Goal: Task Accomplishment & Management: Complete application form

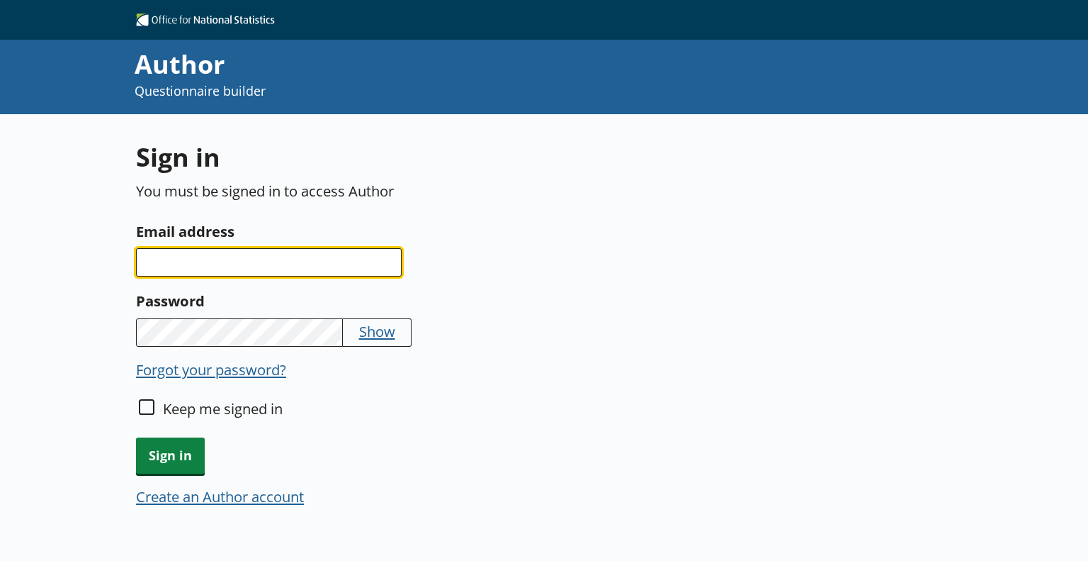
click at [313, 259] on input "Email address" at bounding box center [269, 262] width 266 height 28
type input "[US_STATE][EMAIL_ADDRESS][PERSON_NAME][DOMAIN_NAME]"
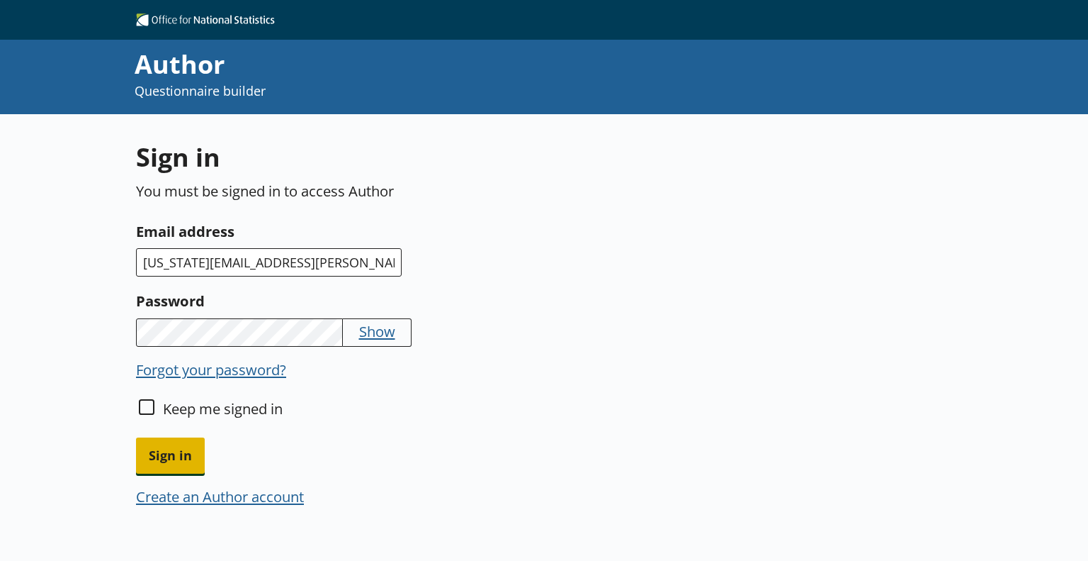
click at [169, 445] on span "Sign in" at bounding box center [170, 455] width 69 height 36
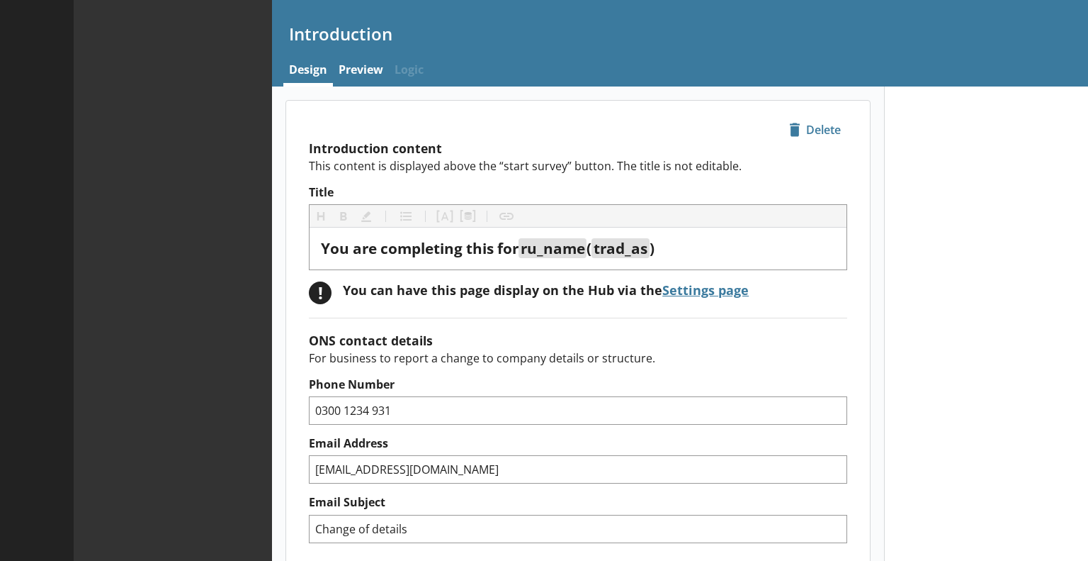
type textarea "x"
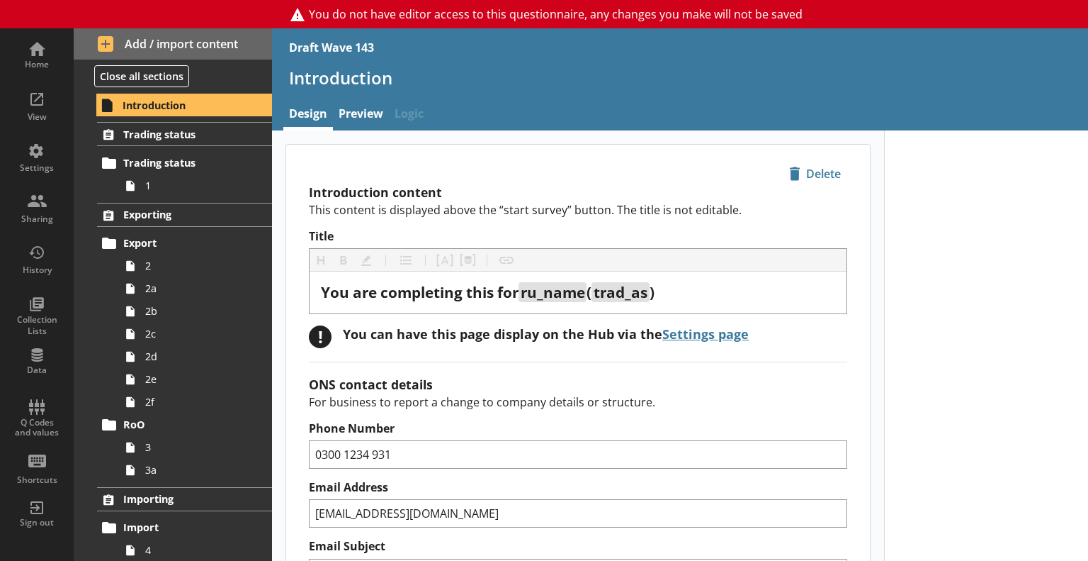
click at [364, 113] on link "Preview" at bounding box center [361, 115] width 56 height 30
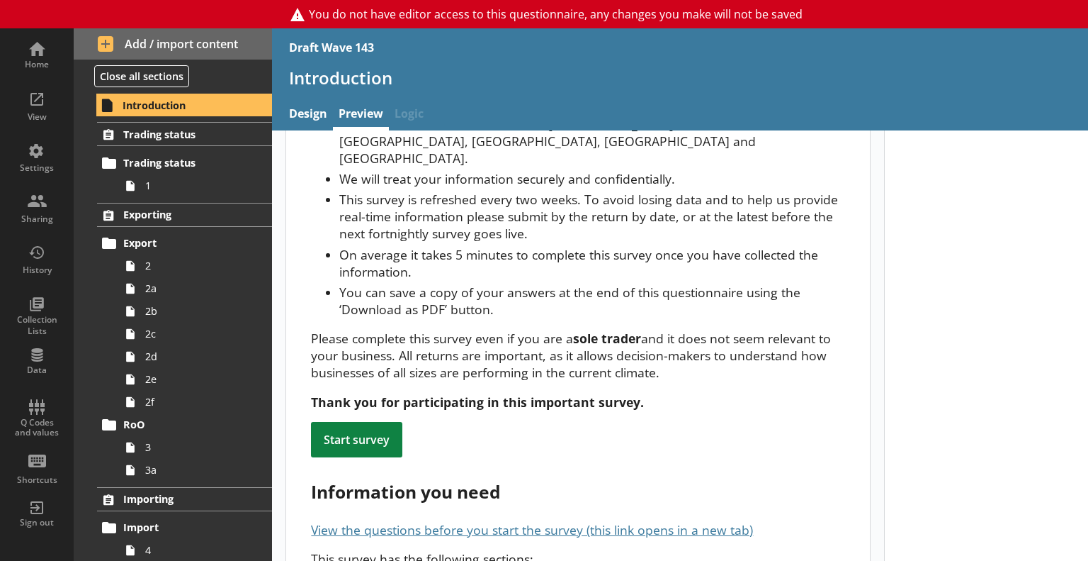
scroll to position [213, 0]
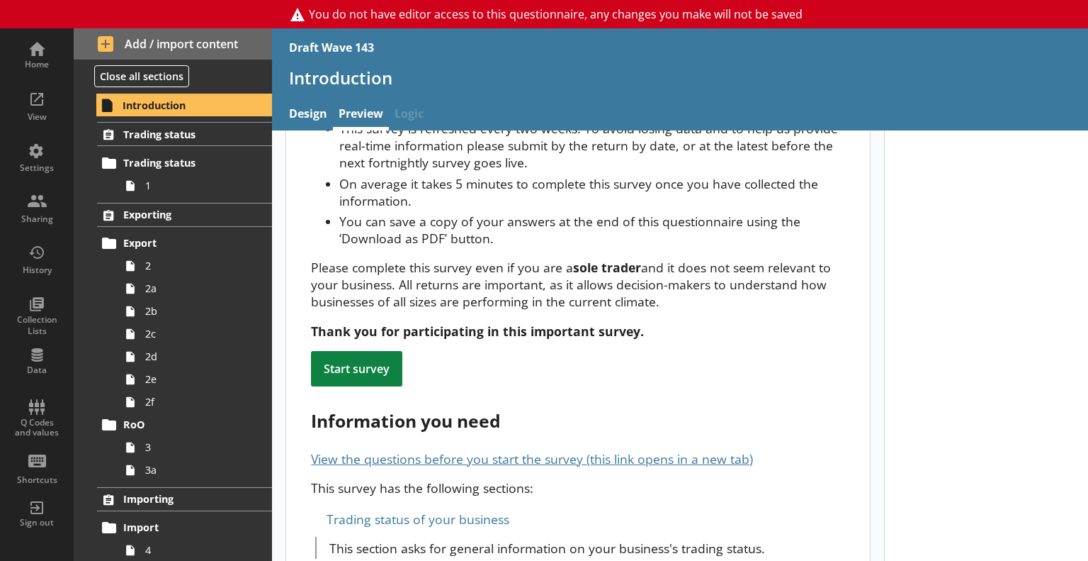
click at [726, 282] on p "Please complete this survey even if you are a sole trader and it does not seem …" at bounding box center [578, 284] width 534 height 51
click at [659, 294] on div "Data should relate to all sites in the [GEOGRAPHIC_DATA]. This includes [GEOGRA…" at bounding box center [578, 192] width 534 height 295
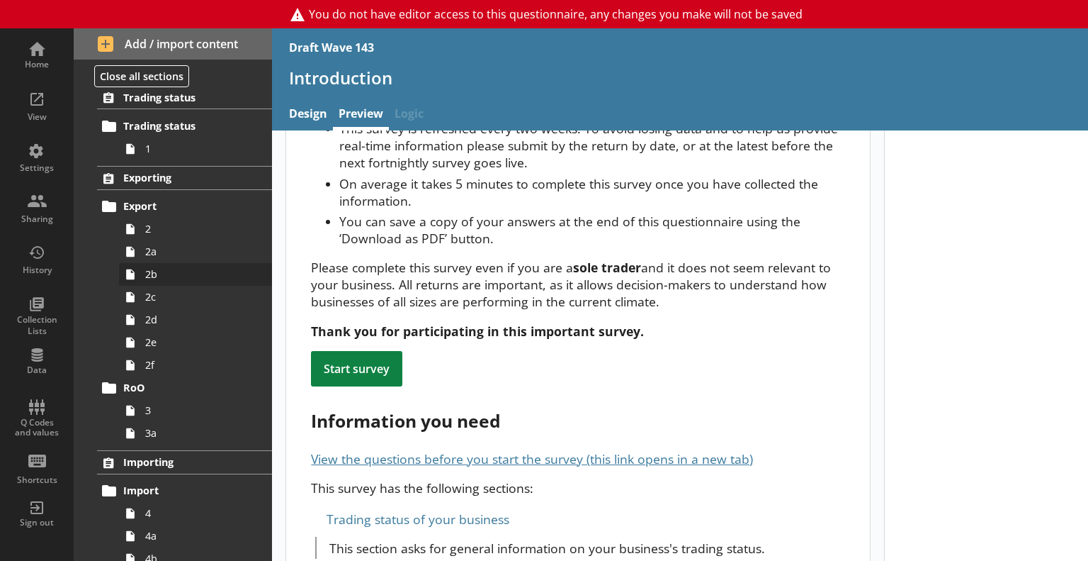
scroll to position [0, 0]
